Goal: Complete application form

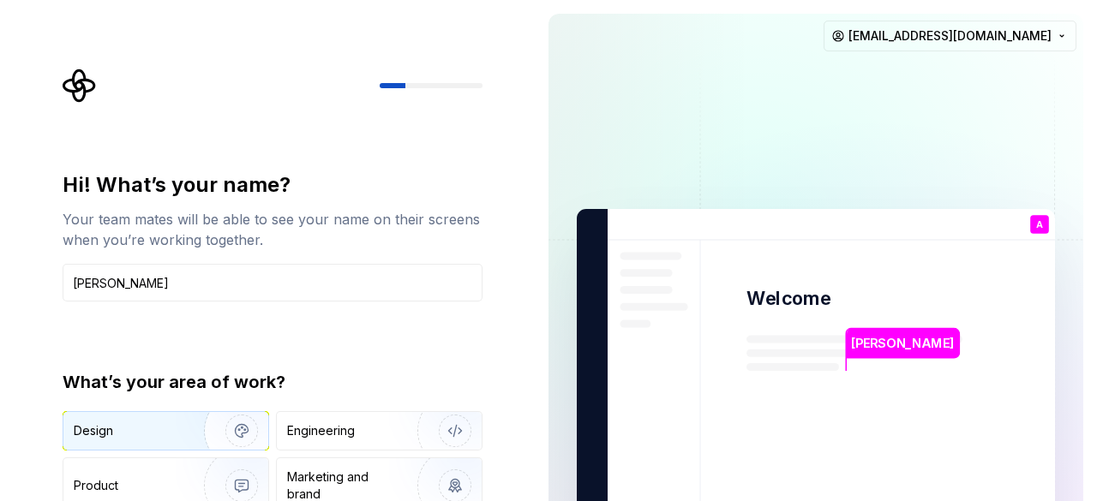
type input "[PERSON_NAME]"
click at [150, 431] on div "Design" at bounding box center [128, 431] width 108 height 17
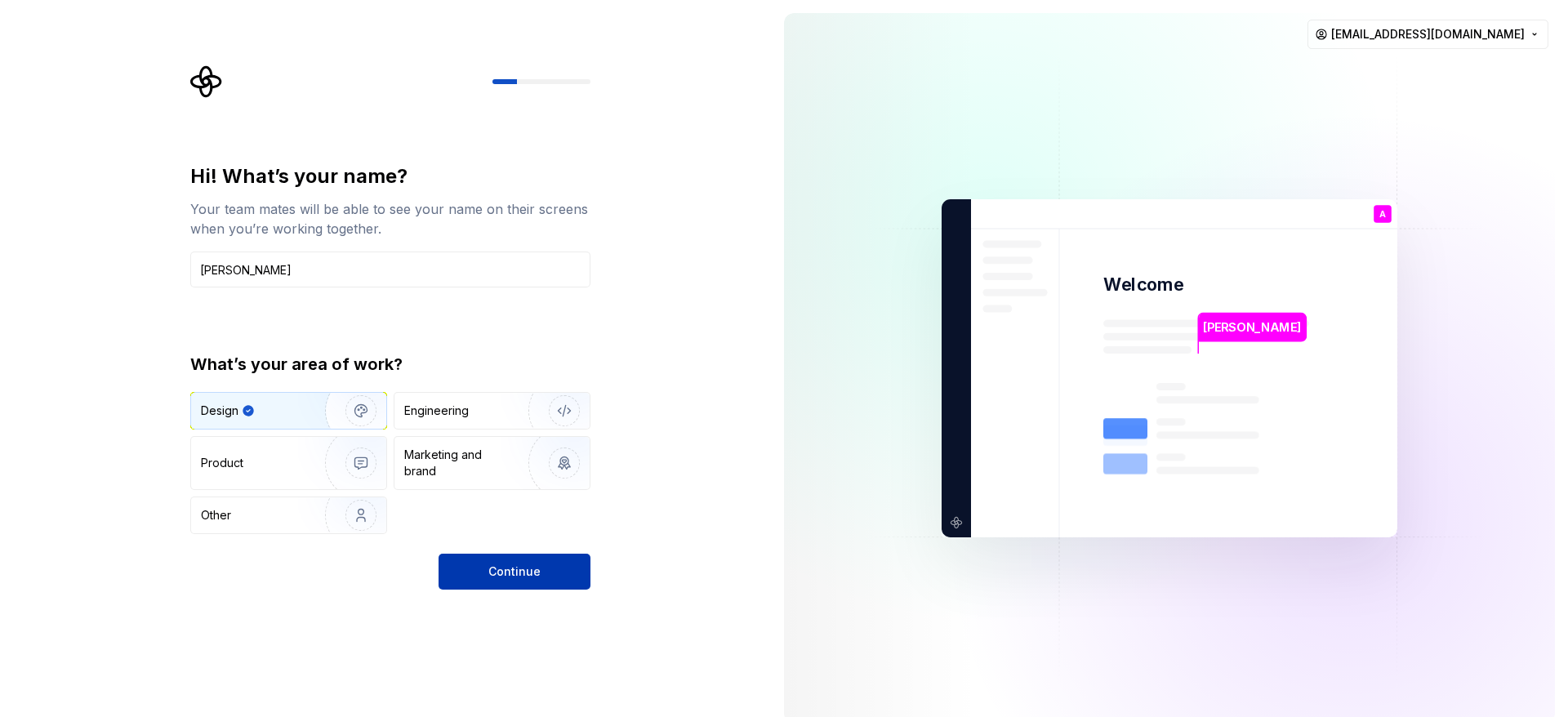
click at [491, 477] on span "Continue" at bounding box center [514, 570] width 52 height 16
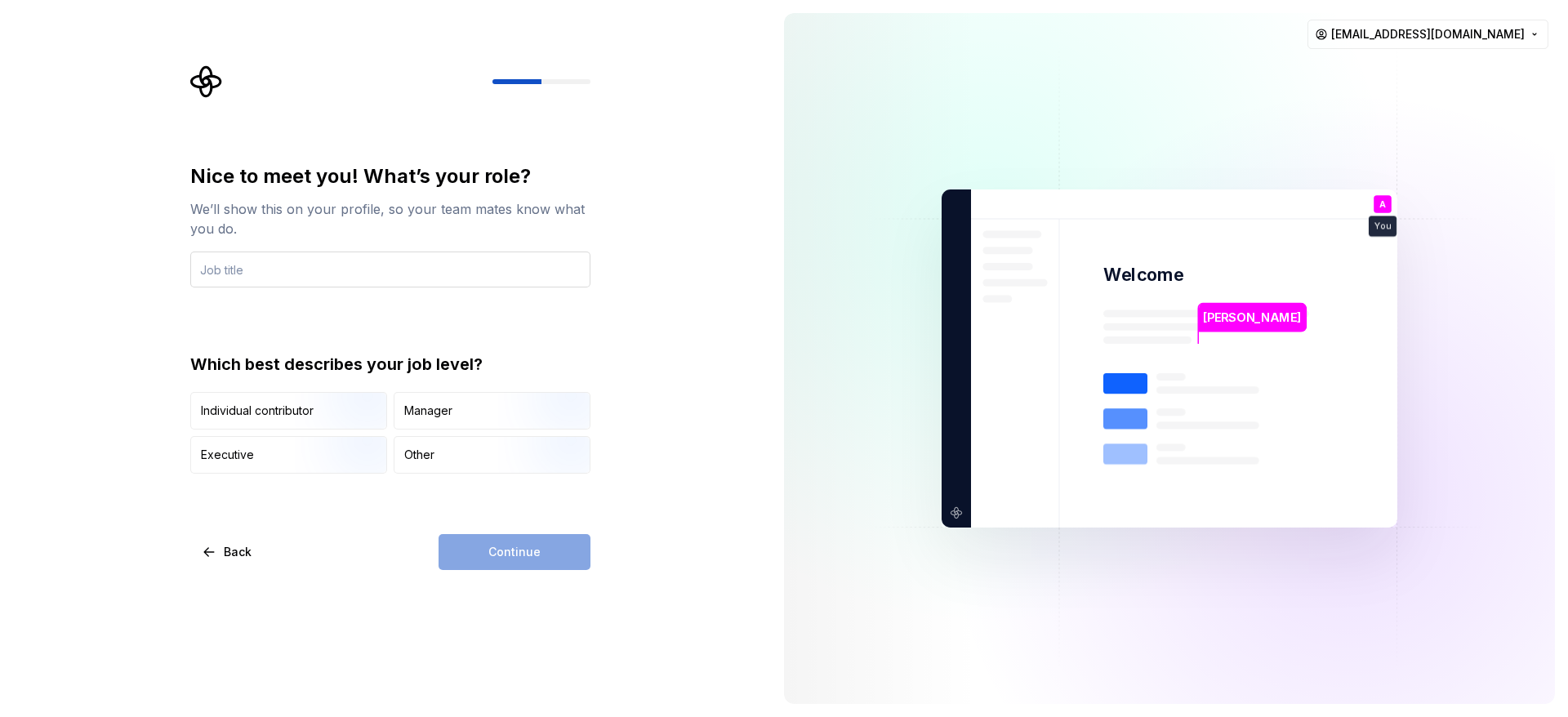
type input "d"
type input "Designer"
click at [437, 459] on div "Other" at bounding box center [492, 455] width 195 height 36
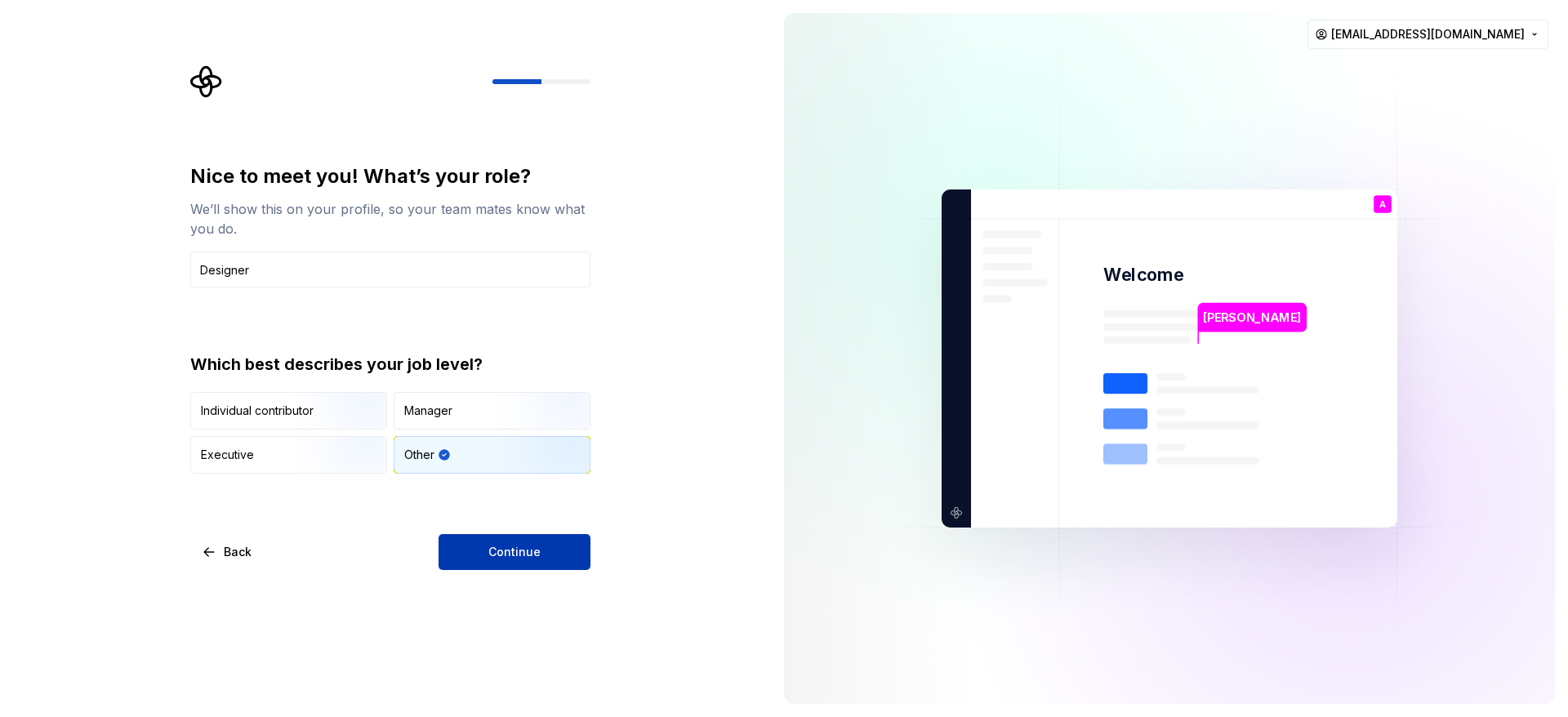
click at [490, 477] on span "Continue" at bounding box center [514, 551] width 52 height 16
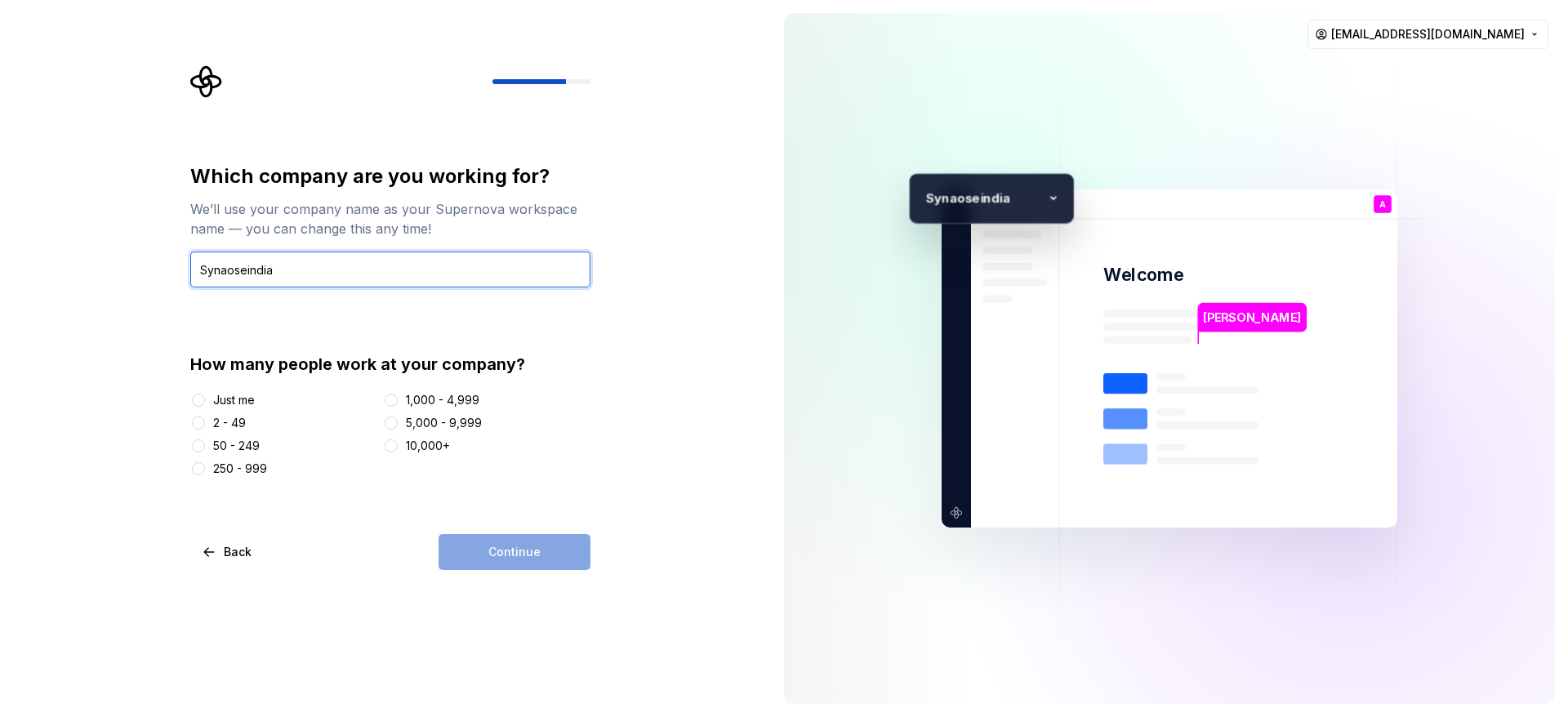
click at [234, 273] on input "Synaoseindia" at bounding box center [391, 269] width 400 height 36
type input "Synapseindia"
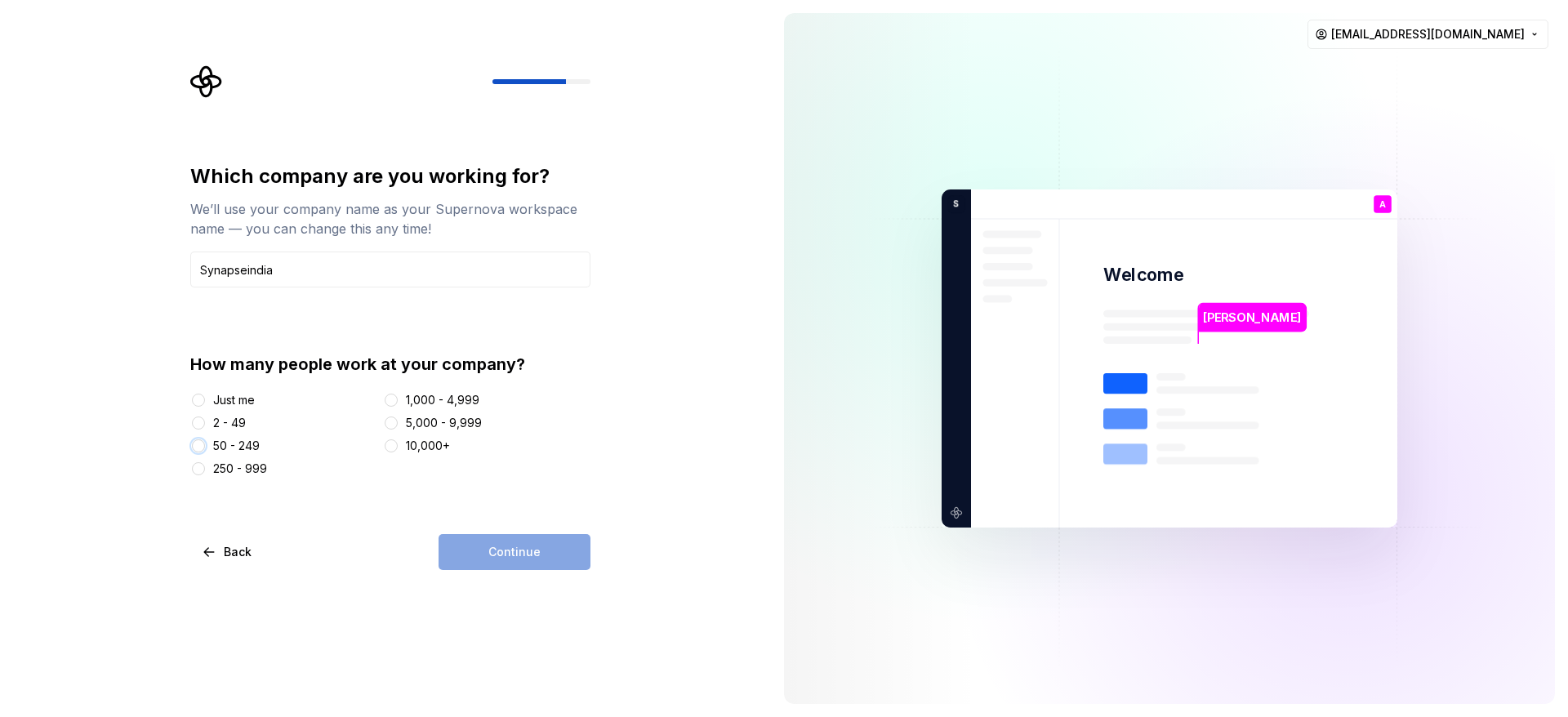
click at [200, 446] on button "50 - 249" at bounding box center [198, 446] width 13 height 13
click at [451, 477] on button "Continue" at bounding box center [513, 552] width 151 height 36
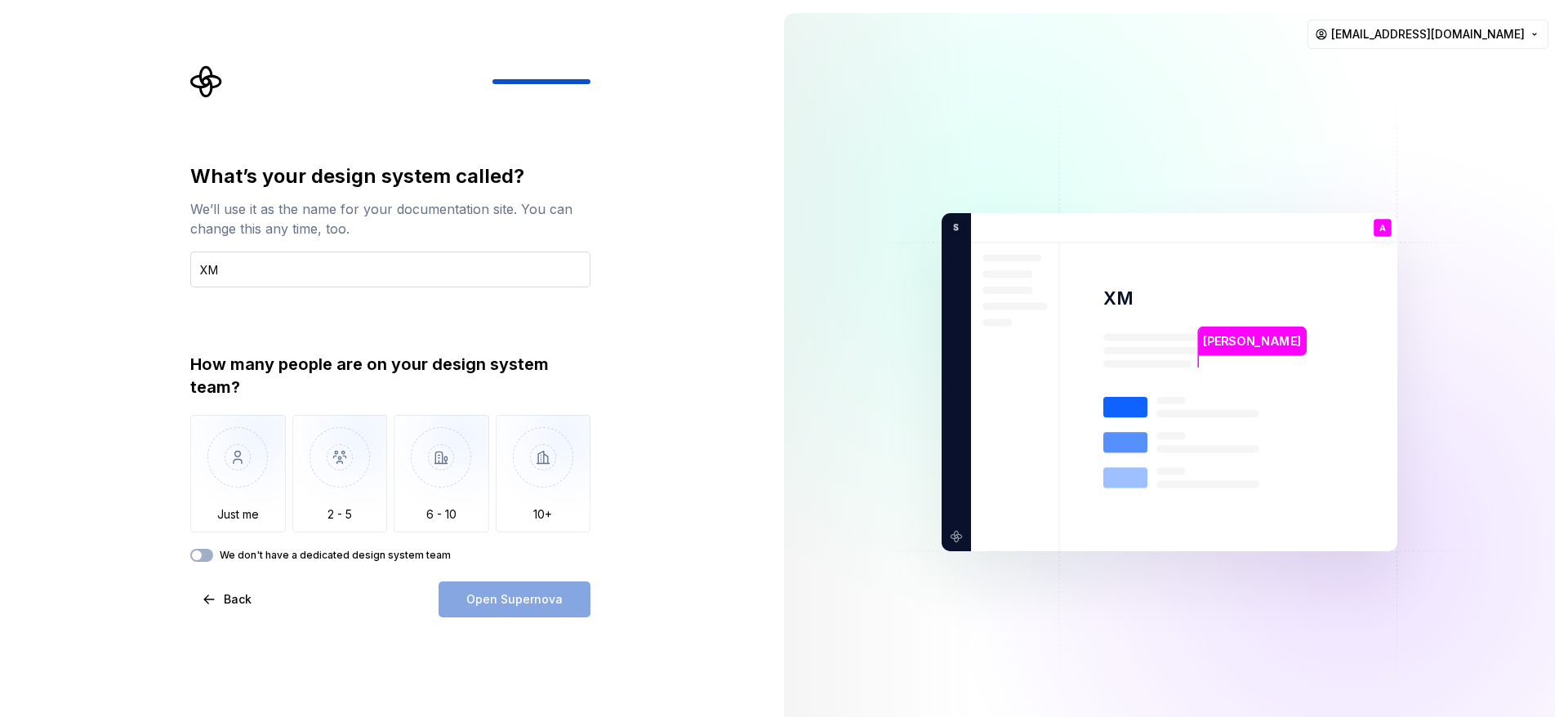
type input "X"
type input "HTML/ XML Testing"
click at [347, 477] on img "button" at bounding box center [340, 468] width 95 height 110
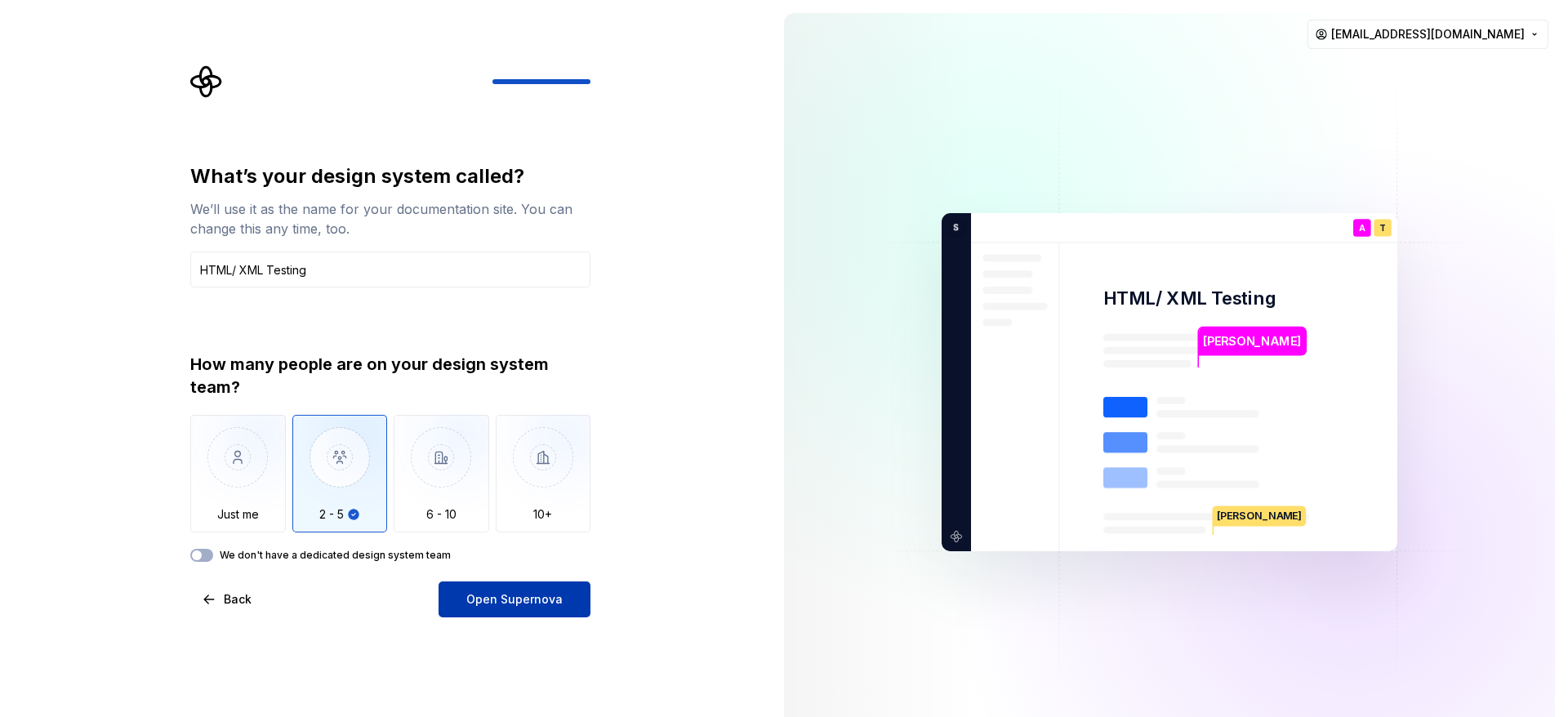
click at [483, 477] on span "Open Supernova" at bounding box center [513, 599] width 96 height 16
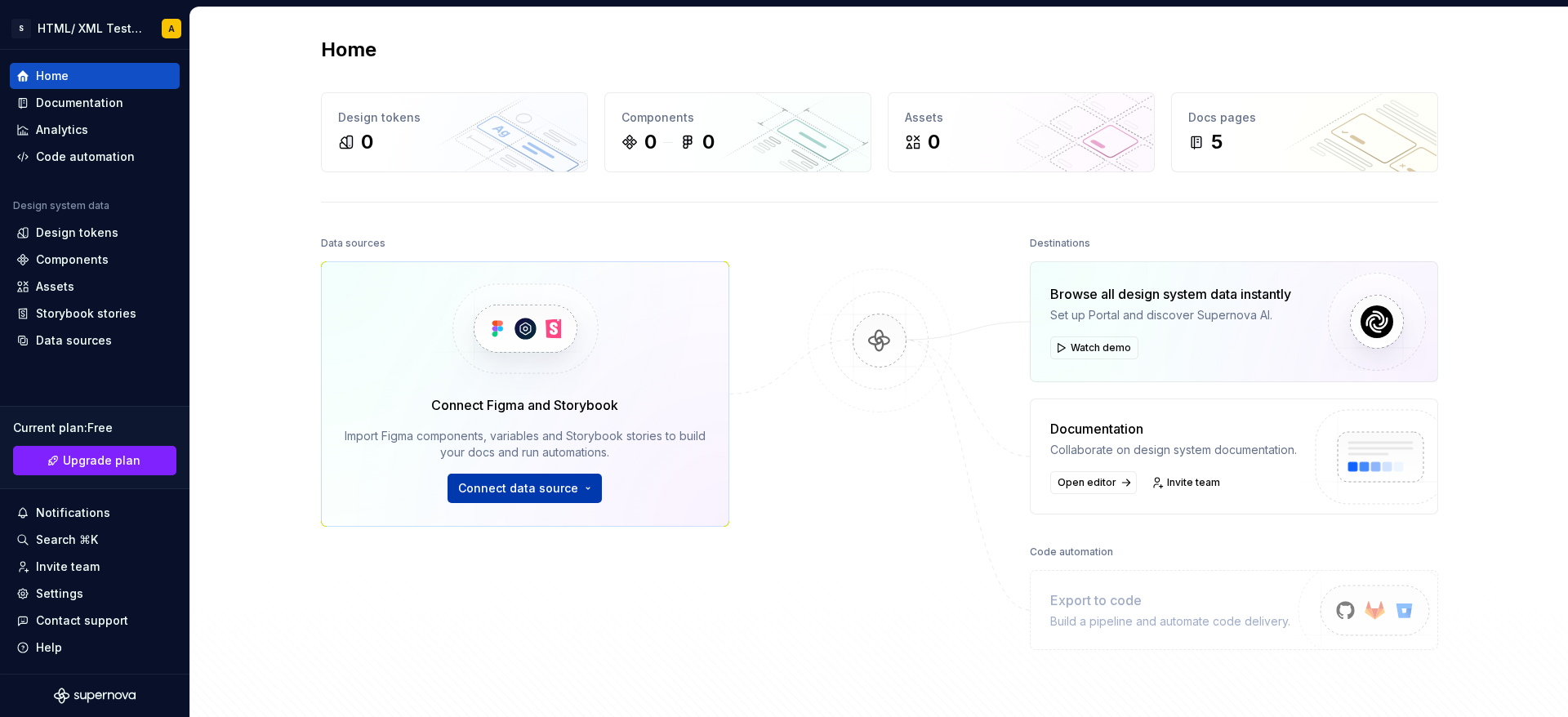
click at [563, 477] on span "Connect data source" at bounding box center [518, 488] width 120 height 16
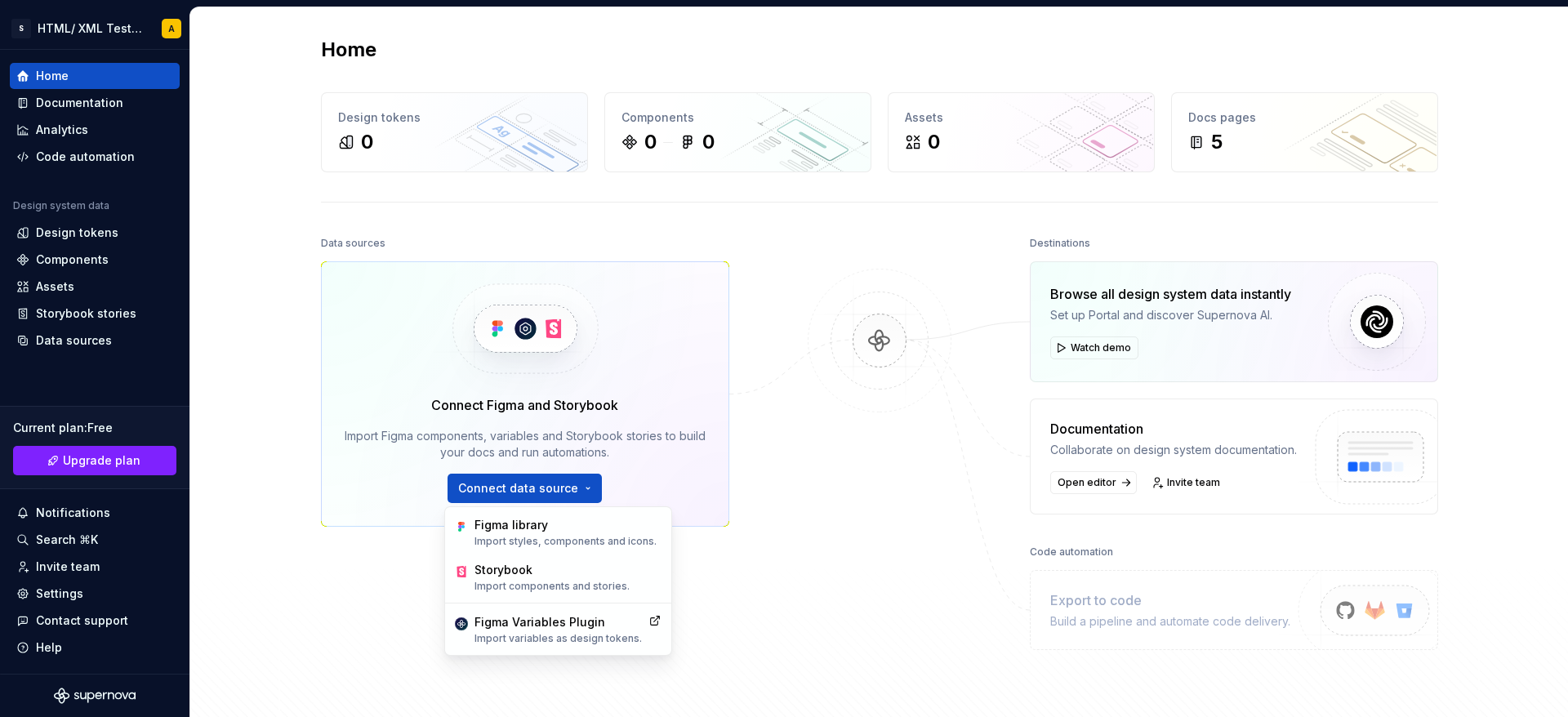
click at [640, 325] on div "Connect Figma and Storybook Import Figma components, variables and Storybook st…" at bounding box center [525, 393] width 409 height 266
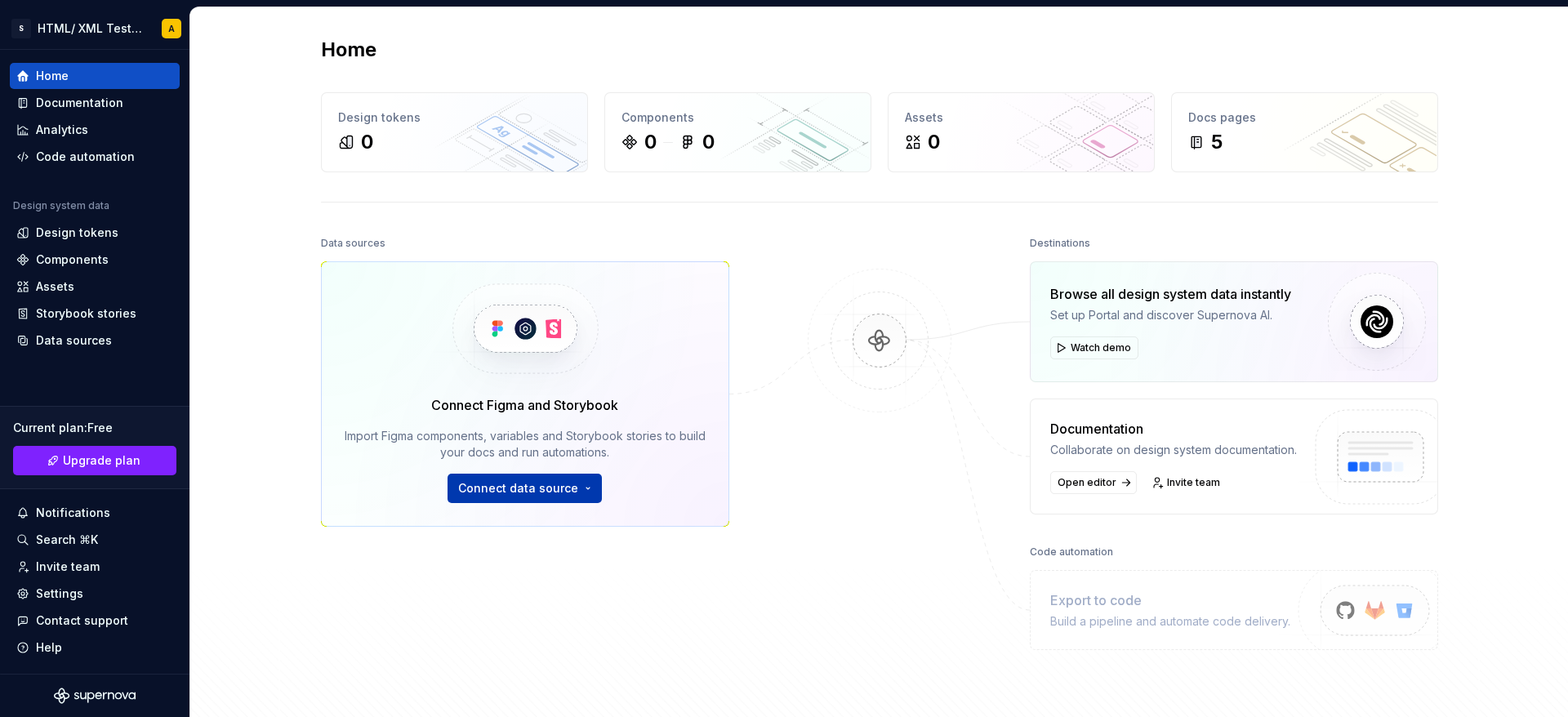
click at [570, 477] on button "Connect data source" at bounding box center [525, 488] width 154 height 30
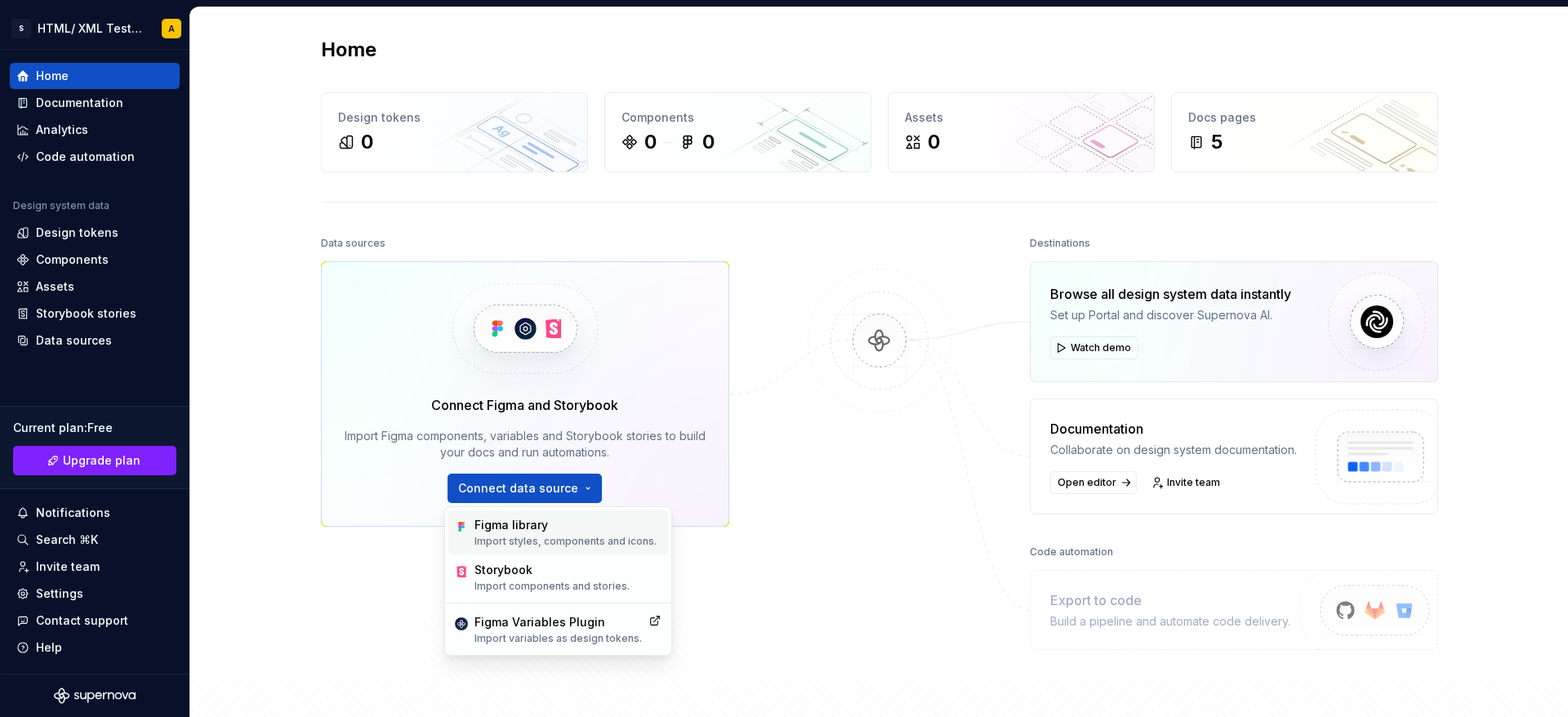
click at [529, 477] on div "Figma library" at bounding box center [565, 525] width 182 height 16
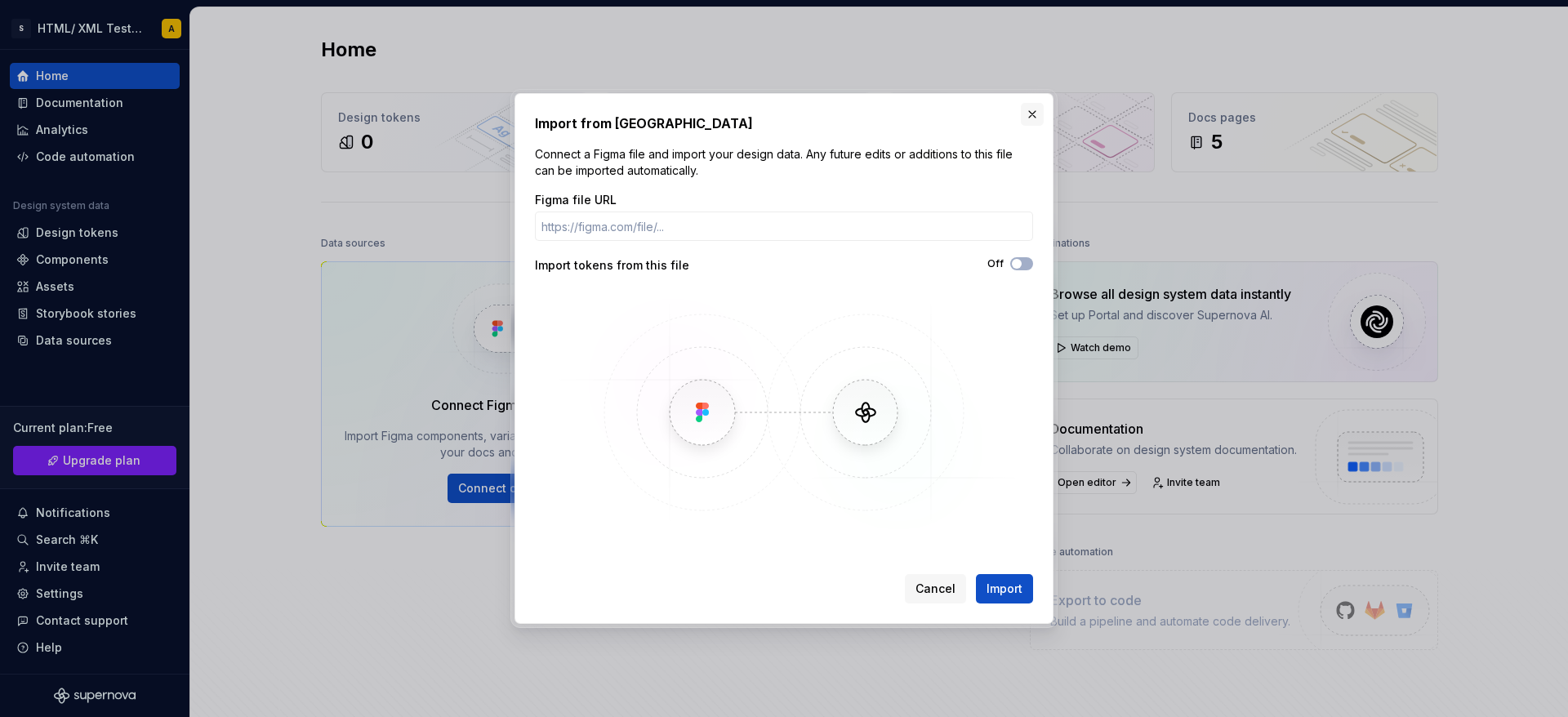
click at [1038, 110] on button "button" at bounding box center [1032, 114] width 23 height 23
